Goal: Transaction & Acquisition: Purchase product/service

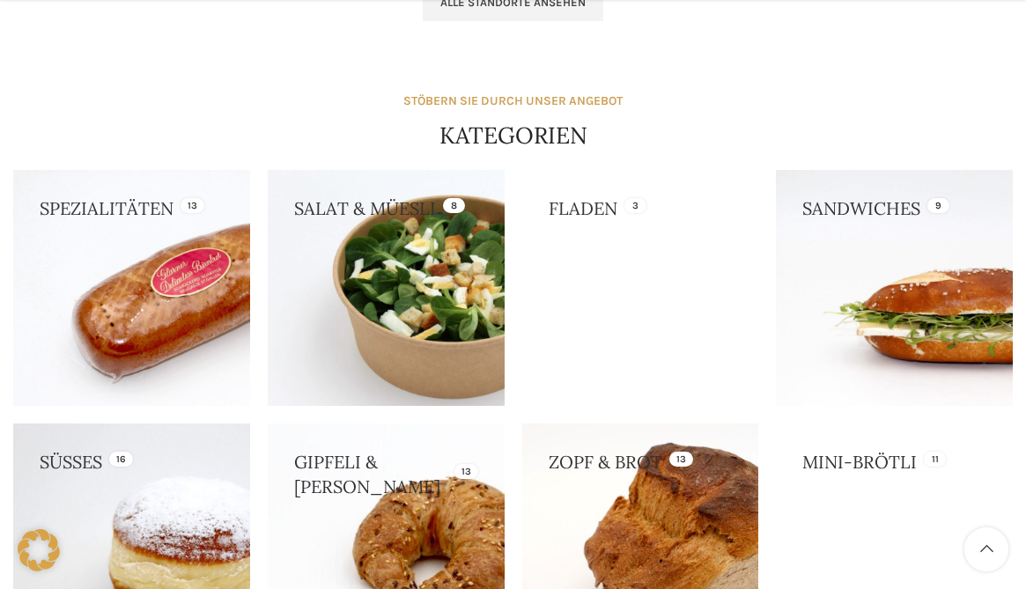
scroll to position [1850, 0]
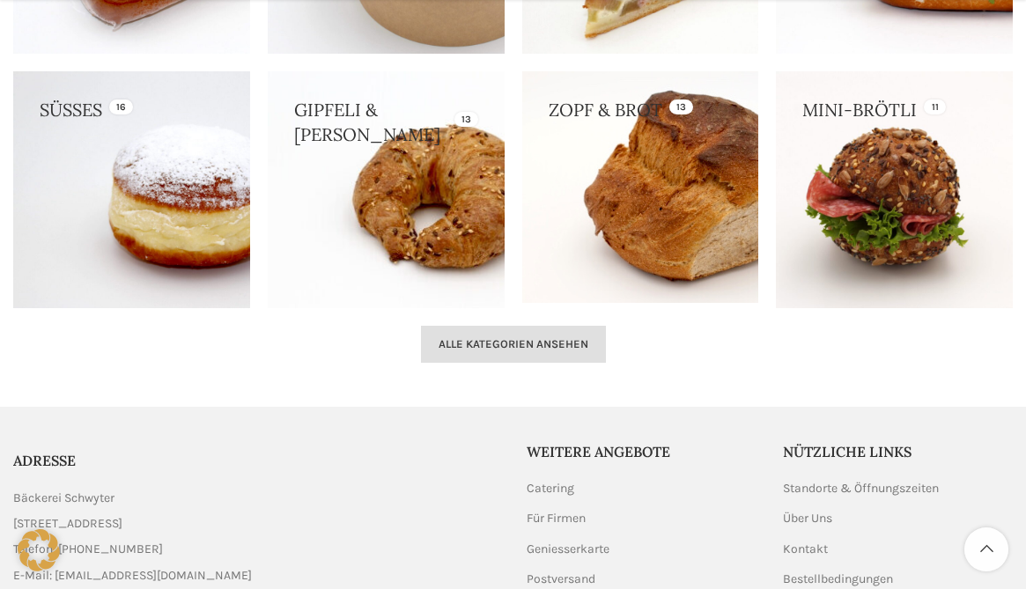
click at [554, 337] on span "Alle Kategorien ansehen" at bounding box center [514, 344] width 150 height 14
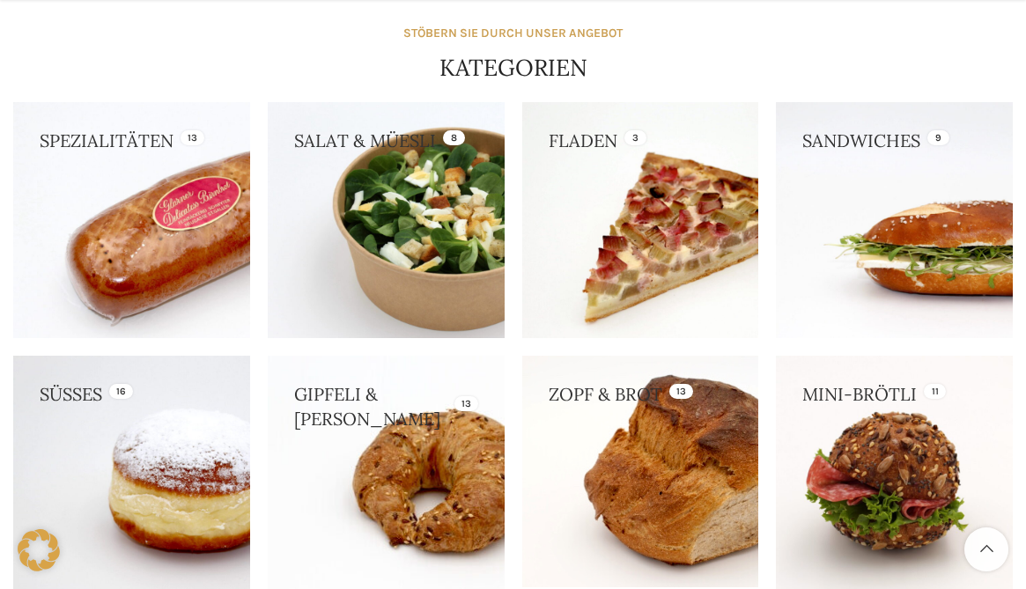
scroll to position [1674, 0]
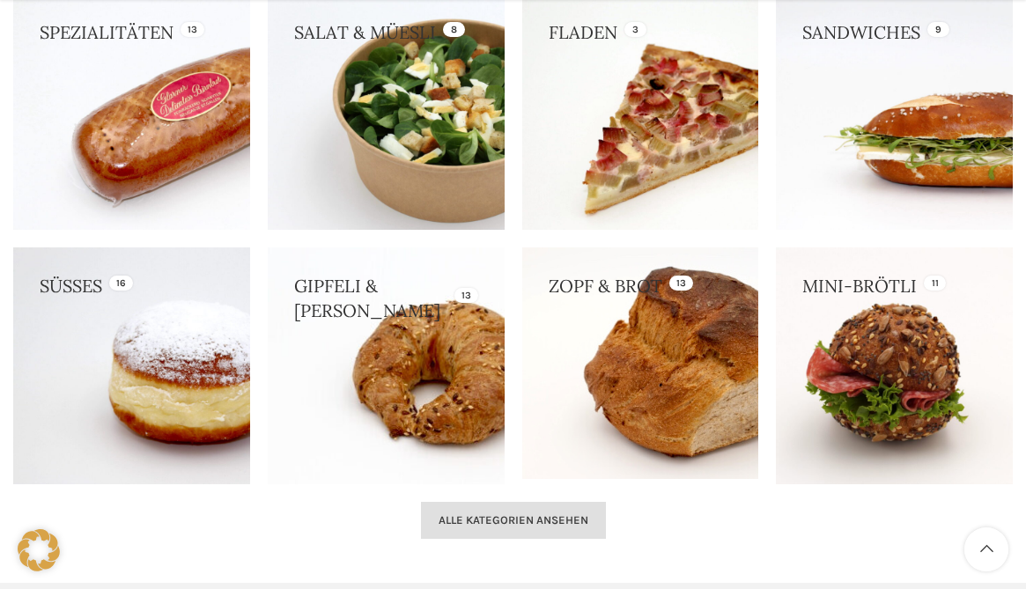
click at [559, 514] on span "Alle Kategorien ansehen" at bounding box center [514, 521] width 150 height 14
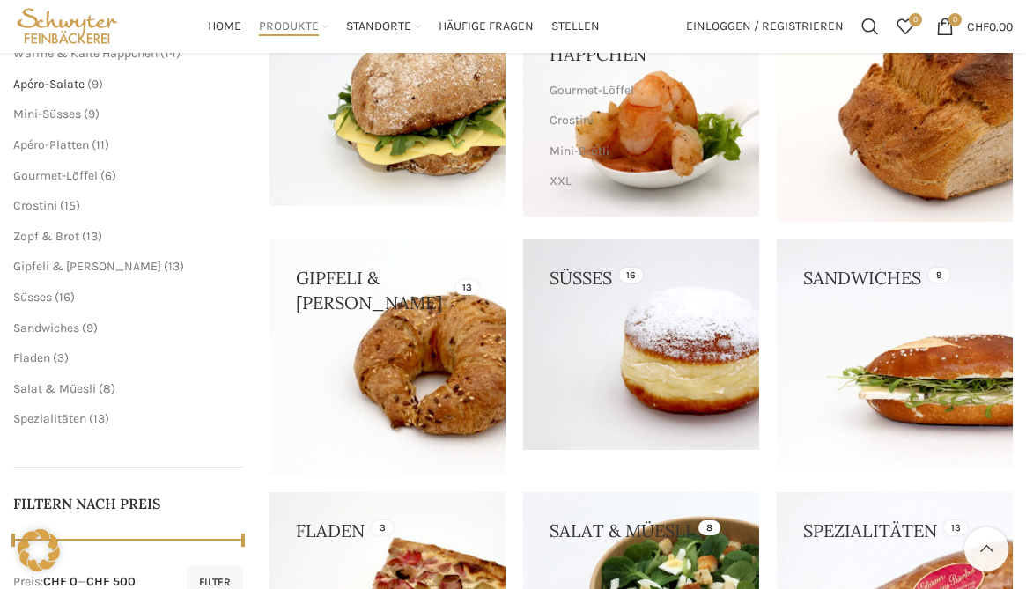
scroll to position [275, 0]
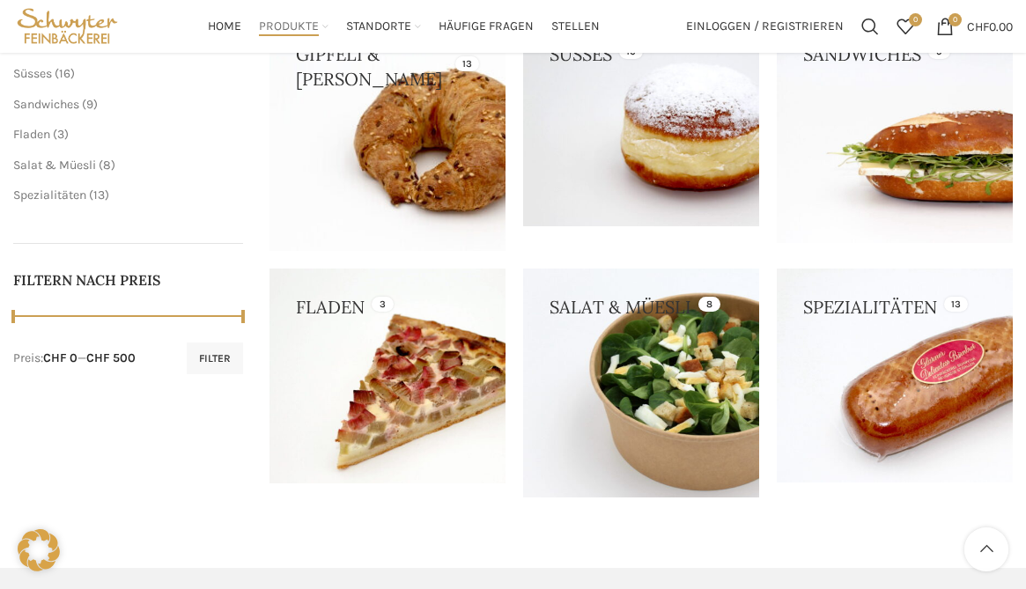
scroll to position [451, 0]
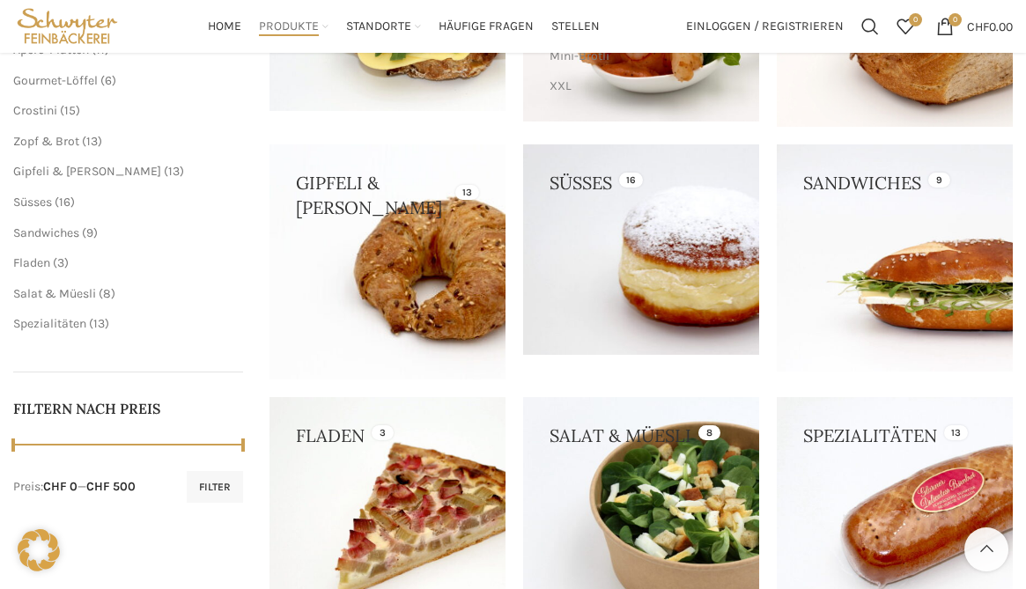
click at [672, 282] on link at bounding box center [641, 249] width 236 height 211
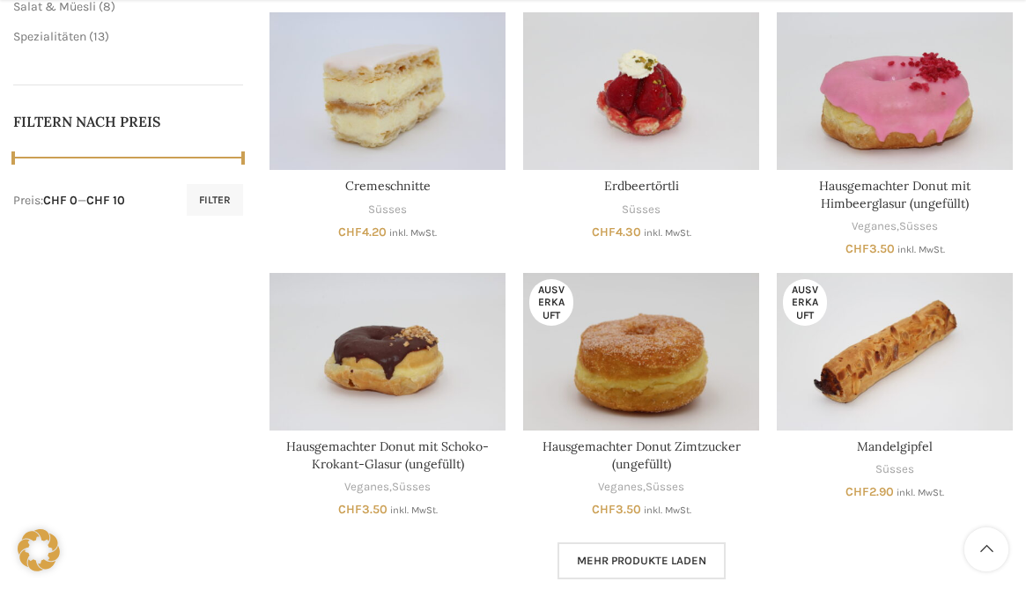
scroll to position [1193, 0]
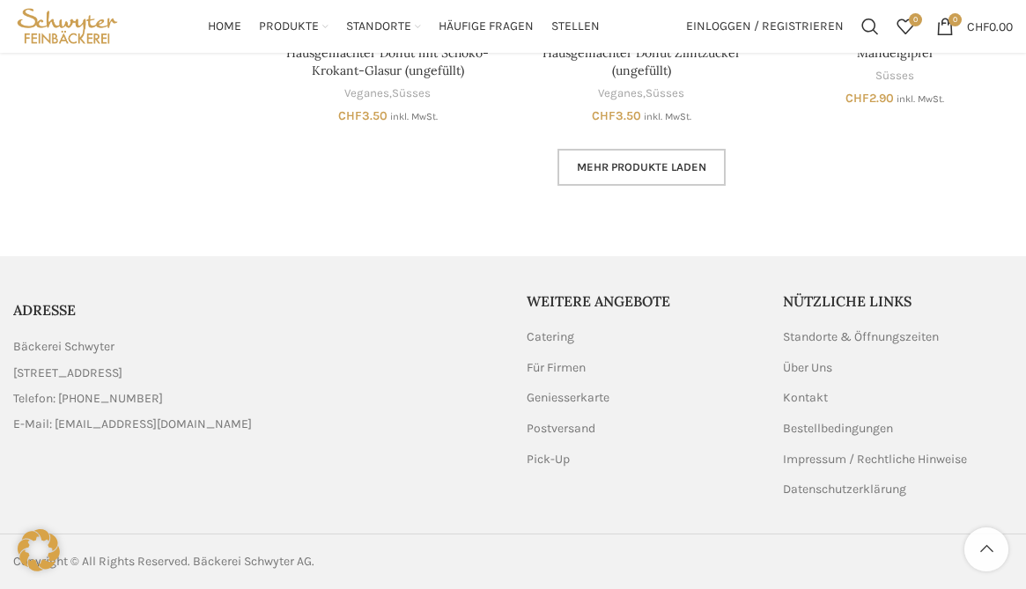
click at [619, 167] on span "Mehr Produkte laden" at bounding box center [642, 167] width 130 height 14
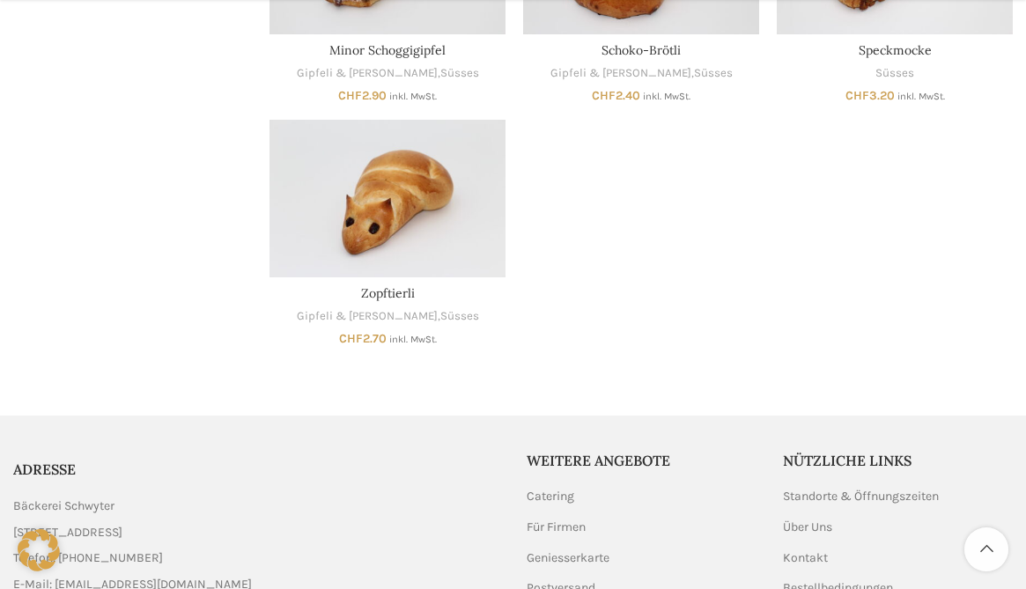
scroll to position [1616, 0]
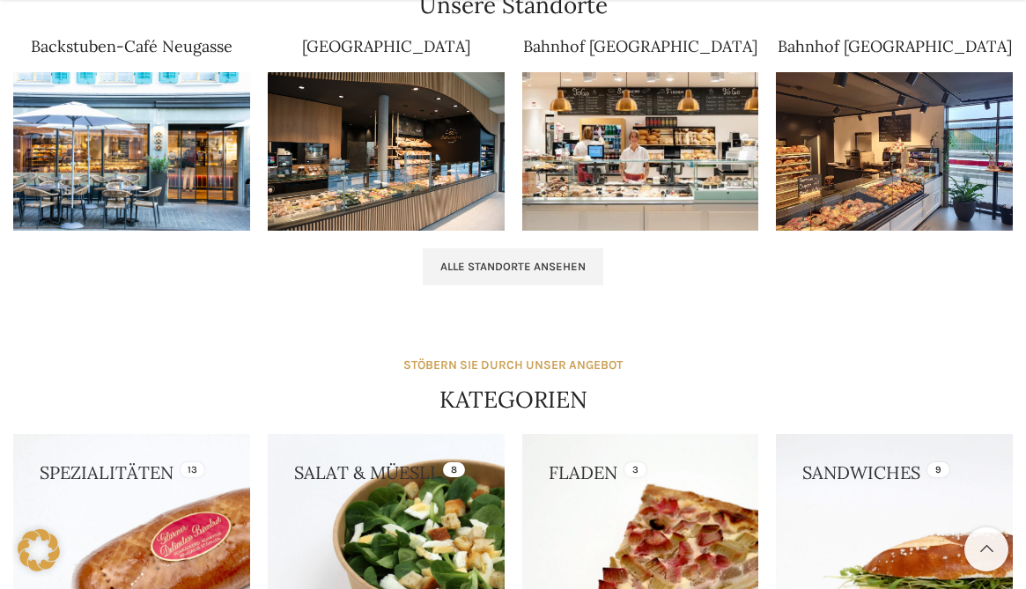
scroll to position [1850, 0]
